Goal: Task Accomplishment & Management: Use online tool/utility

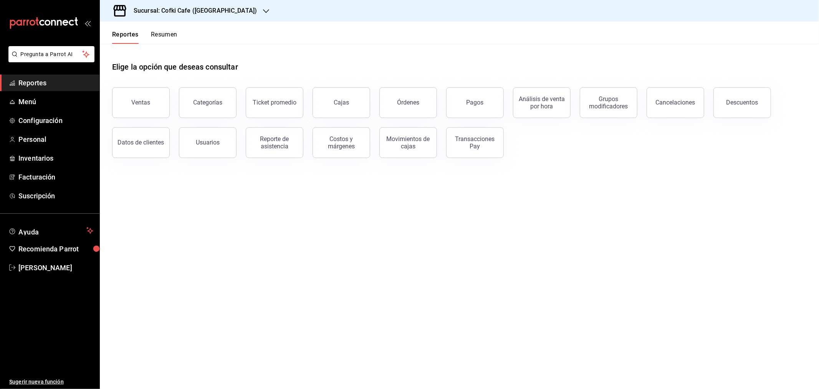
click at [417, 103] on div "Órdenes" at bounding box center [408, 102] width 22 height 7
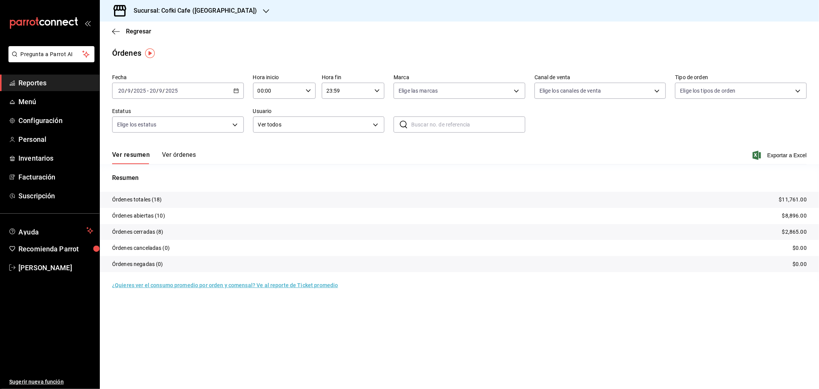
click at [215, 15] on div "Sucursal: Cofki Cafe ([GEOGRAPHIC_DATA])" at bounding box center [189, 10] width 166 height 21
click at [187, 32] on div "Cofki Kid-Friendly Café (MTY)" at bounding box center [157, 33] width 103 height 8
click at [185, 156] on button "Ver órdenes" at bounding box center [179, 157] width 34 height 13
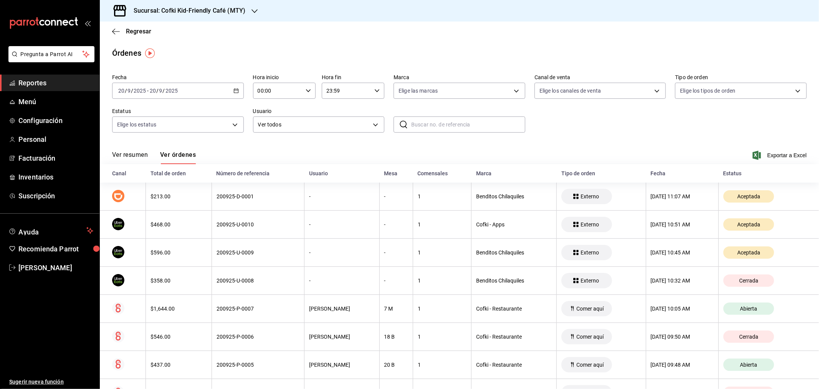
click at [136, 154] on button "Ver resumen" at bounding box center [130, 157] width 36 height 13
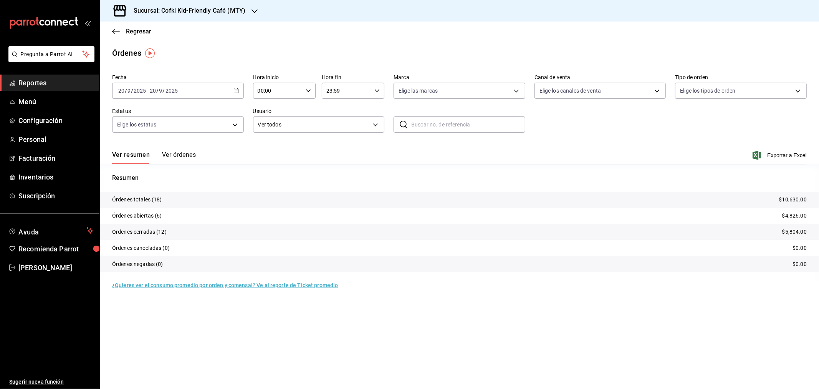
click at [231, 10] on h3 "Sucursal: Cofki Kid-Friendly Café (MTY)" at bounding box center [186, 10] width 118 height 9
click at [193, 48] on div "Cofki Cafe ([GEOGRAPHIC_DATA])" at bounding box center [157, 50] width 103 height 8
click at [221, 7] on h3 "Sucursal: Cofki Cafe ([GEOGRAPHIC_DATA])" at bounding box center [191, 10] width 129 height 9
click at [184, 32] on div "Cofki Kid-Friendly Café (MTY)" at bounding box center [157, 33] width 103 height 8
